Goal: Task Accomplishment & Management: Manage account settings

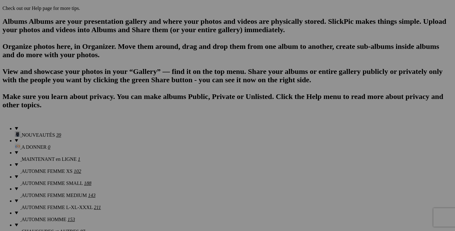
scroll to position [0, 20]
drag, startPoint x: 205, startPoint y: 145, endPoint x: 253, endPoint y: 148, distance: 48.1
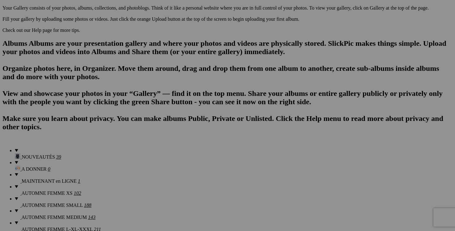
scroll to position [0, 94]
drag, startPoint x: 370, startPoint y: 88, endPoint x: 424, endPoint y: 93, distance: 54.1
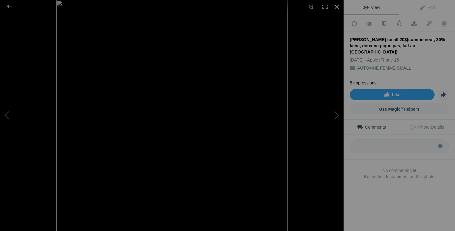
click at [337, 7] on div at bounding box center [337, 7] width 14 height 14
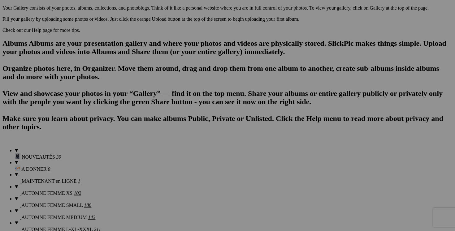
scroll to position [0, 41]
drag, startPoint x: 260, startPoint y: 88, endPoint x: 310, endPoint y: 88, distance: 50.2
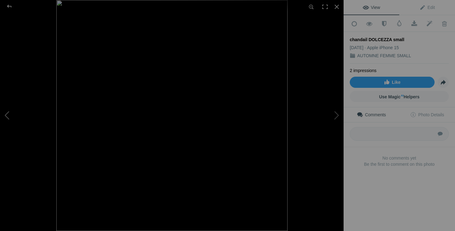
click at [9, 114] on button at bounding box center [23, 115] width 46 height 83
click at [339, 7] on div at bounding box center [337, 7] width 14 height 14
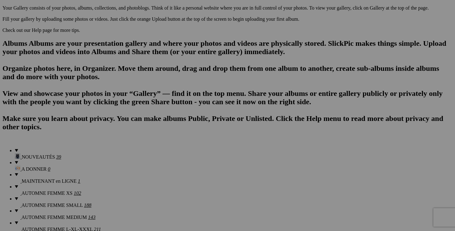
scroll to position [0, 22]
drag, startPoint x: 150, startPoint y: 88, endPoint x: 215, endPoint y: 83, distance: 65.5
drag, startPoint x: 150, startPoint y: 89, endPoint x: 204, endPoint y: 91, distance: 53.9
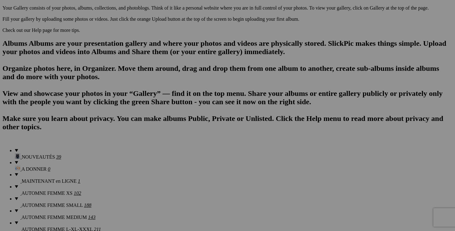
scroll to position [0, 0]
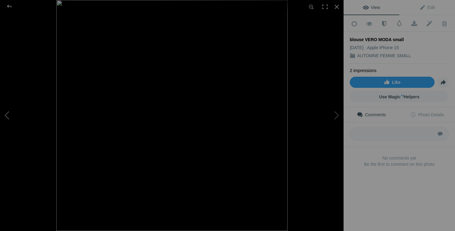
click at [9, 115] on button at bounding box center [23, 115] width 46 height 83
click at [334, 8] on div at bounding box center [337, 7] width 14 height 14
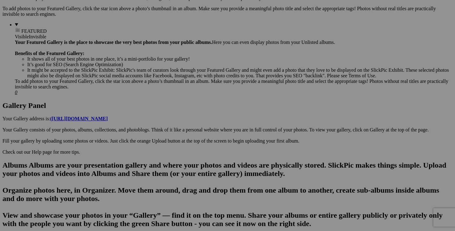
scroll to position [0, 67]
drag, startPoint x: 370, startPoint y: 133, endPoint x: 429, endPoint y: 134, distance: 58.5
drag, startPoint x: 260, startPoint y: 131, endPoint x: 311, endPoint y: 132, distance: 51.4
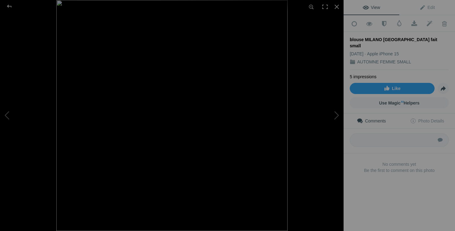
click at [193, 111] on img at bounding box center [171, 115] width 231 height 231
click at [196, 119] on img at bounding box center [139, 122] width 584 height 584
click at [8, 112] on button at bounding box center [23, 115] width 46 height 83
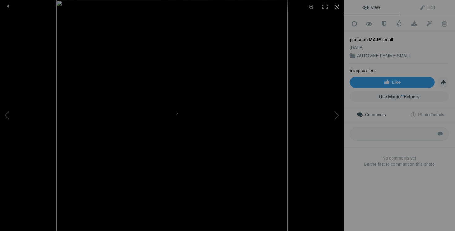
click at [337, 9] on div at bounding box center [337, 7] width 14 height 14
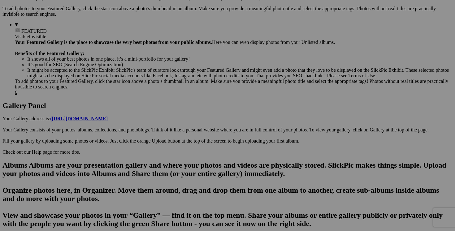
scroll to position [0, 107]
drag, startPoint x: 150, startPoint y: 133, endPoint x: 199, endPoint y: 134, distance: 49.2
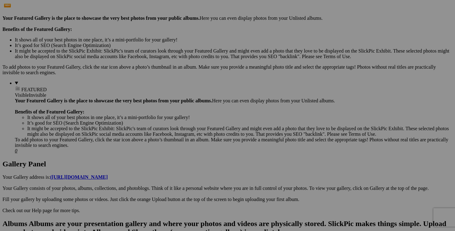
scroll to position [0, 36]
drag, startPoint x: 315, startPoint y: 112, endPoint x: 376, endPoint y: 112, distance: 61.9
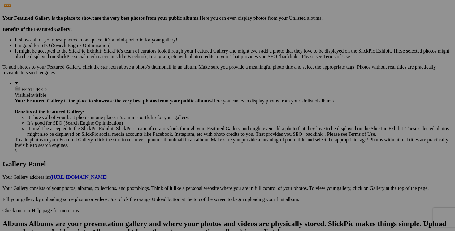
scroll to position [0, 0]
type input "cardigan URBAN OUTFITTERS small 20$(comme neuf)"
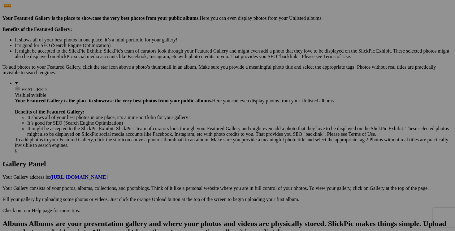
type input "cardigan URBAN OUTFITTERS small"
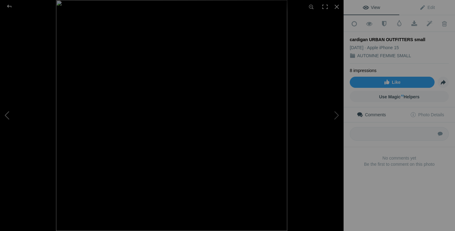
click at [9, 114] on button at bounding box center [23, 115] width 46 height 83
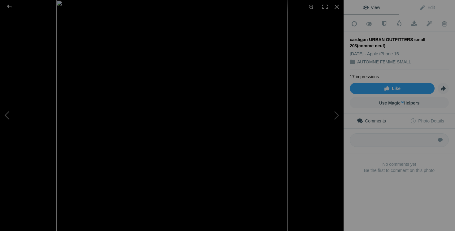
click at [9, 114] on button at bounding box center [23, 115] width 46 height 83
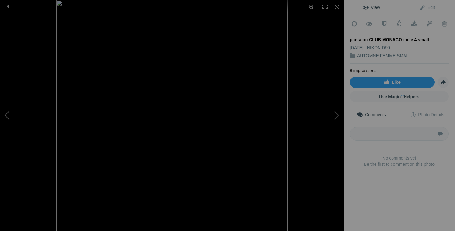
click at [9, 114] on button at bounding box center [23, 115] width 46 height 83
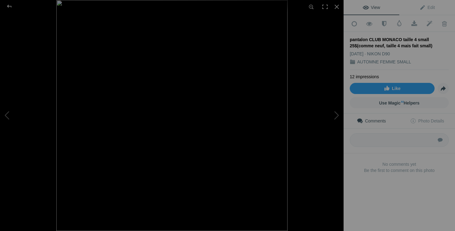
drag, startPoint x: 350, startPoint y: 39, endPoint x: 410, endPoint y: 46, distance: 60.2
click at [410, 46] on div "pantalon CLUB MONACO taille 4 small 25$(comme neuf, taille 4 mais fait small)" at bounding box center [399, 43] width 99 height 12
copy div "pantalon CLUB MONACO taille 4 small 25$(comme neuf, taille 4 mais fait small)"
click at [336, 7] on div at bounding box center [337, 7] width 14 height 14
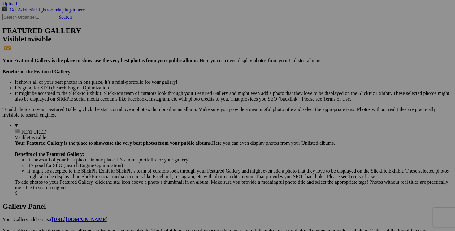
scroll to position [0, 39]
drag, startPoint x: 370, startPoint y: 75, endPoint x: 431, endPoint y: 77, distance: 61.0
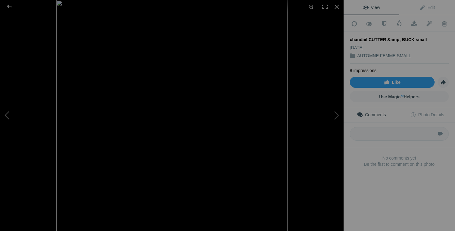
click at [9, 115] on button at bounding box center [23, 115] width 46 height 83
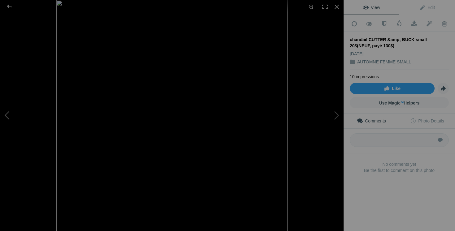
click at [7, 116] on button at bounding box center [23, 115] width 46 height 83
drag, startPoint x: 351, startPoint y: 38, endPoint x: 416, endPoint y: 46, distance: 65.4
click at [416, 46] on div "blazer SANDRA ANGELOZZI small 50$(comme neuf, superbe, taille 34/small)" at bounding box center [399, 43] width 99 height 12
copy div "blazer SANDRA ANGELOZZI small 50$(comme neuf, superbe, taille 34/small)"
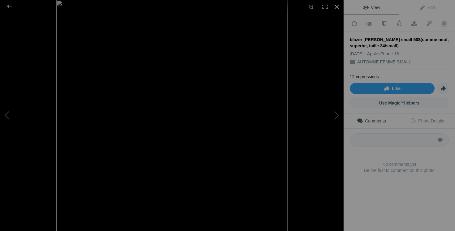
click at [336, 6] on div at bounding box center [337, 7] width 14 height 14
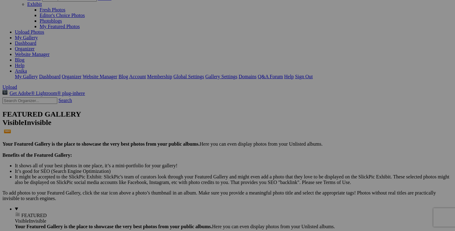
scroll to position [0, 72]
drag, startPoint x: 150, startPoint y: 158, endPoint x: 205, endPoint y: 159, distance: 55.4
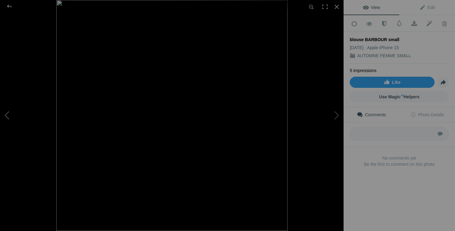
click at [13, 109] on button at bounding box center [23, 115] width 46 height 83
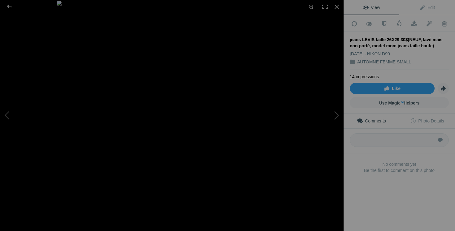
drag, startPoint x: 350, startPoint y: 38, endPoint x: 420, endPoint y: 45, distance: 71.2
click at [420, 45] on div "jeans LEVIS taille 26X29 30$(NEUF, lavé mais non porté, model mom jeans taille …" at bounding box center [399, 43] width 99 height 12
copy div "jeans LEVIS taille 26X29 30$(NEUF, lavé mais non porté, model mom jeans taille …"
click at [27, 116] on button at bounding box center [23, 115] width 46 height 83
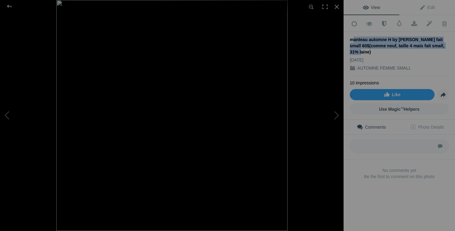
drag, startPoint x: 350, startPoint y: 39, endPoint x: 449, endPoint y: 41, distance: 98.5
click at [449, 41] on div "manteau automne H by HALSTON fait small 60$(comme neuf, taille 4 mais fait smal…" at bounding box center [399, 46] width 99 height 19
copy div "manteau automne H by HALSTON fait small"
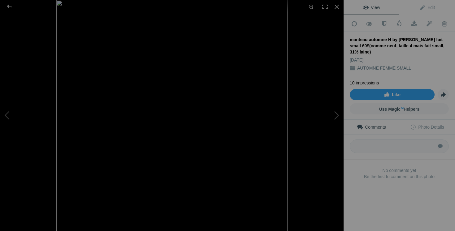
click at [345, 76] on div "10 impressions Like Share Use Magic AI Helpers" at bounding box center [399, 98] width 111 height 44
click at [338, 7] on div at bounding box center [337, 7] width 14 height 14
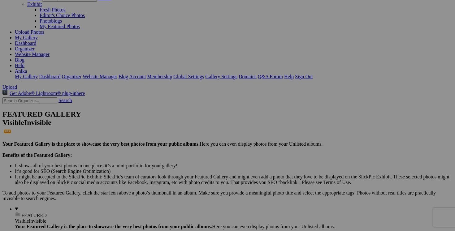
scroll to position [0, 100]
drag, startPoint x: 205, startPoint y: 81, endPoint x: 263, endPoint y: 85, distance: 58.0
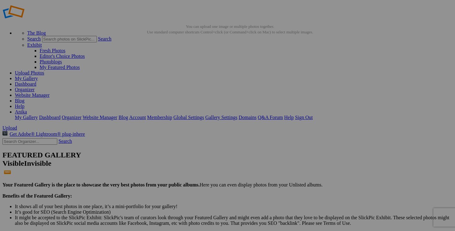
scroll to position [0, 0]
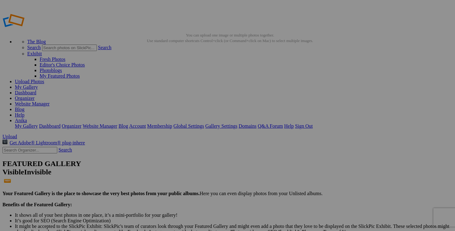
drag, startPoint x: 204, startPoint y: 121, endPoint x: 259, endPoint y: 122, distance: 54.2
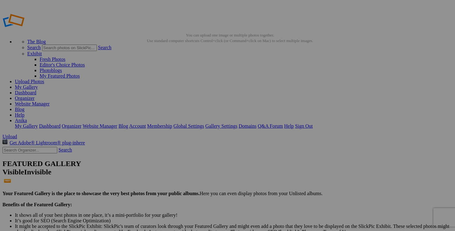
scroll to position [0, 51]
drag, startPoint x: 314, startPoint y: 120, endPoint x: 366, endPoint y: 119, distance: 51.4
drag, startPoint x: 150, startPoint y: 199, endPoint x: 202, endPoint y: 198, distance: 51.7
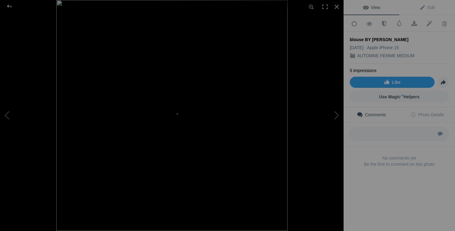
click at [190, 102] on img at bounding box center [171, 115] width 231 height 231
click at [190, 102] on img at bounding box center [145, 137] width 584 height 584
click at [7, 115] on button at bounding box center [23, 115] width 46 height 83
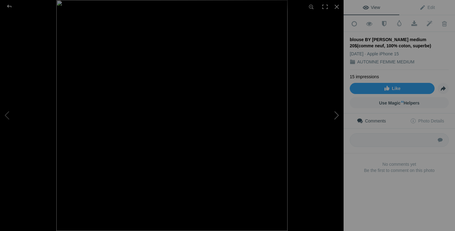
click at [336, 115] on button at bounding box center [320, 115] width 46 height 83
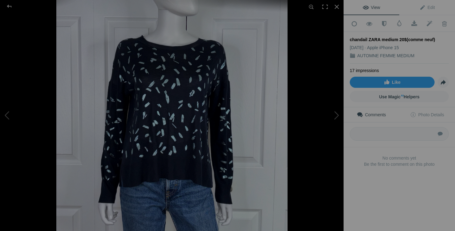
drag, startPoint x: 439, startPoint y: 37, endPoint x: 349, endPoint y: 40, distance: 89.9
click at [349, 40] on div "Add to Quick Collection Remove from Quick Collection Hide from Public View Unhi…" at bounding box center [399, 101] width 111 height 173
copy div "chandail ZARA medium 20$(comme neuf)"
click at [333, 111] on button at bounding box center [320, 115] width 46 height 83
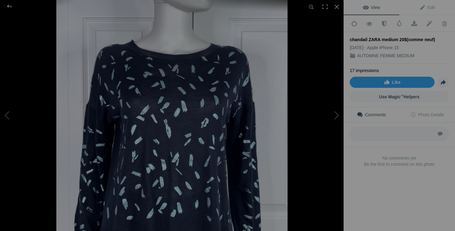
click at [209, 119] on img at bounding box center [171, 115] width 231 height 231
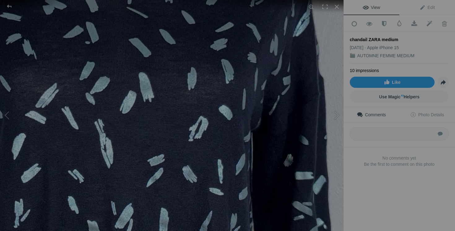
click at [214, 102] on img at bounding box center [116, 110] width 584 height 584
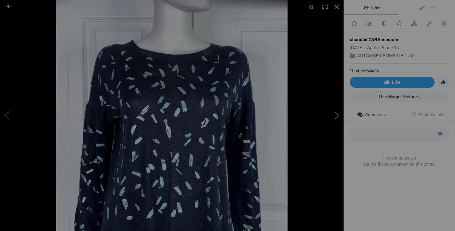
click at [330, 117] on button at bounding box center [320, 115] width 46 height 83
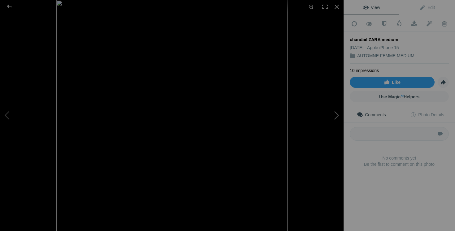
click at [330, 117] on button at bounding box center [320, 115] width 46 height 83
click at [333, 7] on div at bounding box center [337, 7] width 14 height 14
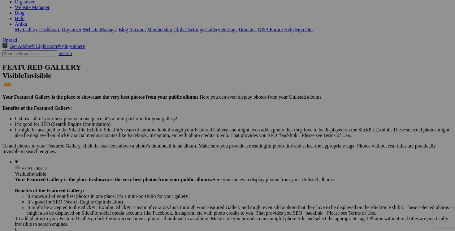
scroll to position [0, 82]
drag, startPoint x: 370, startPoint y: 111, endPoint x: 420, endPoint y: 111, distance: 50.2
drag, startPoint x: 150, startPoint y: 190, endPoint x: 202, endPoint y: 190, distance: 52.3
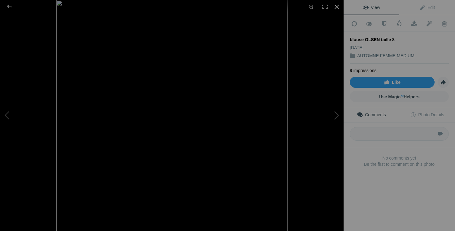
click at [336, 9] on div at bounding box center [337, 7] width 14 height 14
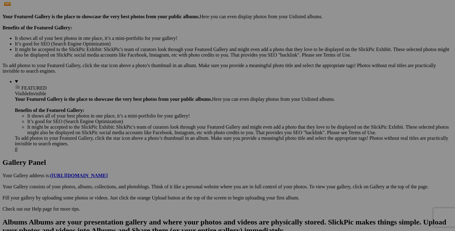
scroll to position [0, 19]
drag, startPoint x: 371, startPoint y: 110, endPoint x: 423, endPoint y: 110, distance: 52.6
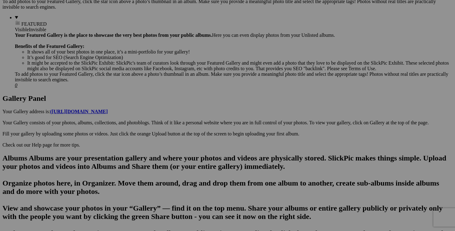
scroll to position [0, 40]
drag, startPoint x: 150, startPoint y: 125, endPoint x: 202, endPoint y: 124, distance: 52.0
drag, startPoint x: 315, startPoint y: 123, endPoint x: 367, endPoint y: 127, distance: 52.7
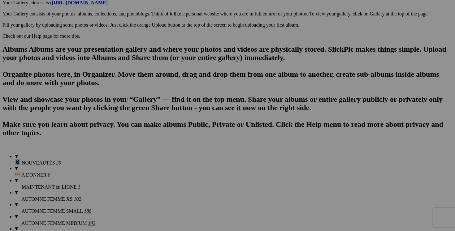
scroll to position [0, 22]
drag, startPoint x: 94, startPoint y: 93, endPoint x: 150, endPoint y: 92, distance: 55.1
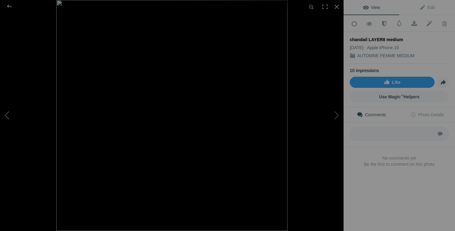
click at [13, 113] on button at bounding box center [23, 115] width 46 height 83
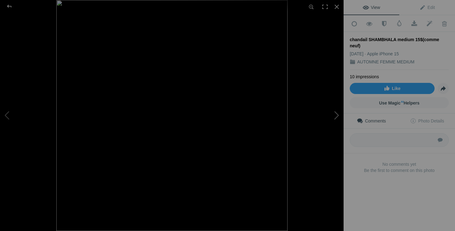
click at [334, 114] on button at bounding box center [320, 115] width 46 height 83
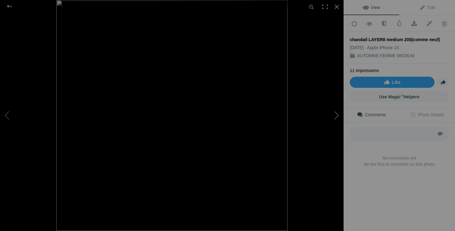
click at [334, 114] on button at bounding box center [320, 115] width 46 height 83
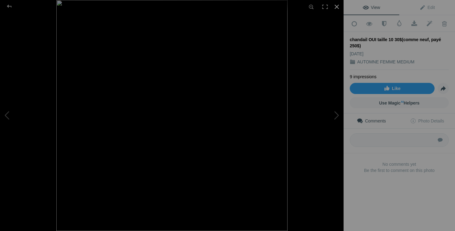
click at [337, 7] on div at bounding box center [337, 7] width 14 height 14
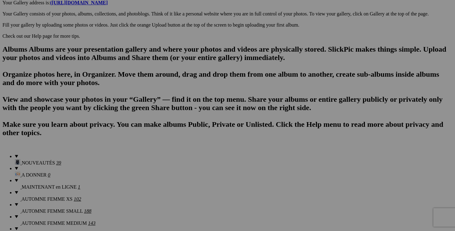
scroll to position [0, 33]
drag, startPoint x: 205, startPoint y: 94, endPoint x: 262, endPoint y: 91, distance: 57.4
drag, startPoint x: 205, startPoint y: 94, endPoint x: 255, endPoint y: 93, distance: 50.5
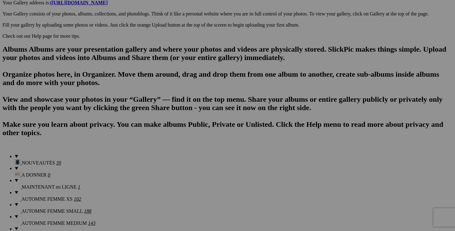
scroll to position [0, 24]
drag, startPoint x: 315, startPoint y: 93, endPoint x: 362, endPoint y: 94, distance: 47.1
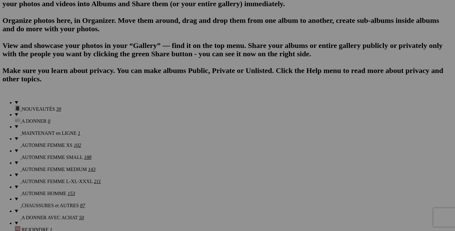
scroll to position [0, 33]
drag, startPoint x: 94, startPoint y: 119, endPoint x: 144, endPoint y: 117, distance: 49.6
drag, startPoint x: 94, startPoint y: 118, endPoint x: 145, endPoint y: 118, distance: 50.5
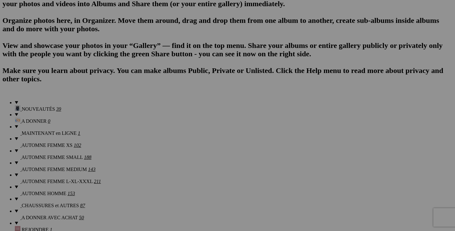
scroll to position [0, 0]
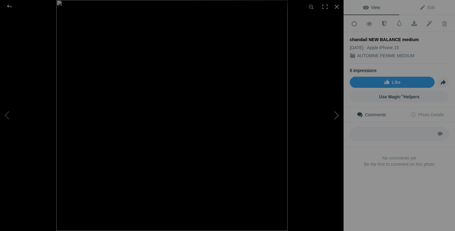
click at [329, 113] on button at bounding box center [320, 115] width 46 height 83
click at [15, 109] on button at bounding box center [23, 115] width 46 height 83
click at [333, 115] on button at bounding box center [320, 115] width 46 height 83
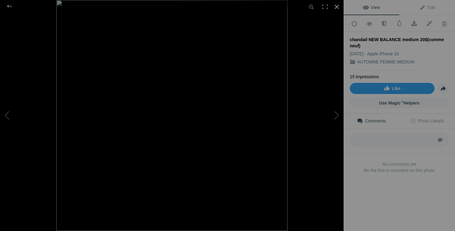
click at [337, 4] on div at bounding box center [337, 7] width 14 height 14
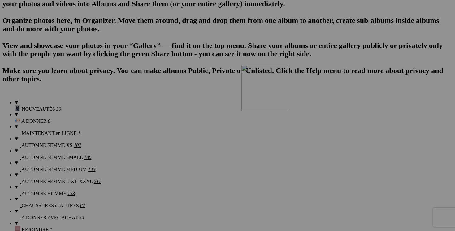
drag, startPoint x: 314, startPoint y: 120, endPoint x: 331, endPoint y: 119, distance: 16.5
drag, startPoint x: 315, startPoint y: 120, endPoint x: 366, endPoint y: 119, distance: 50.5
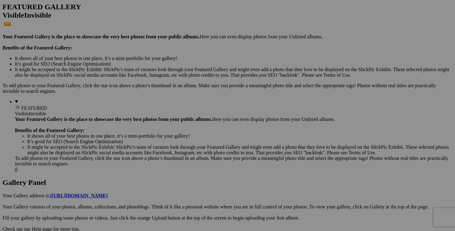
scroll to position [166, 0]
